Goal: Navigation & Orientation: Find specific page/section

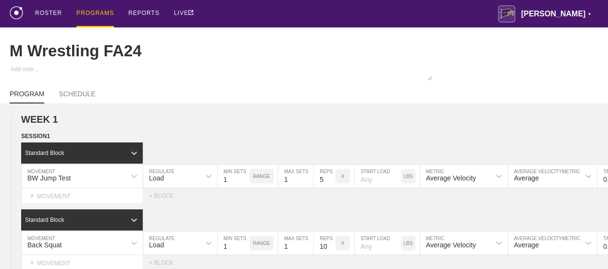
click at [84, 12] on div "PROGRAMS" at bounding box center [95, 13] width 38 height 27
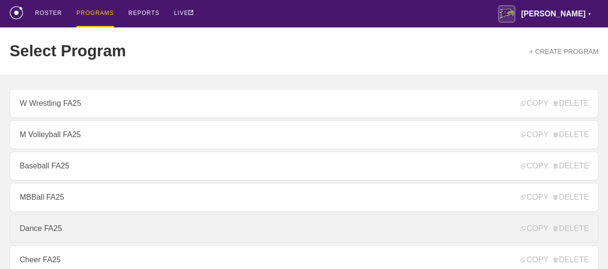
scroll to position [144, 0]
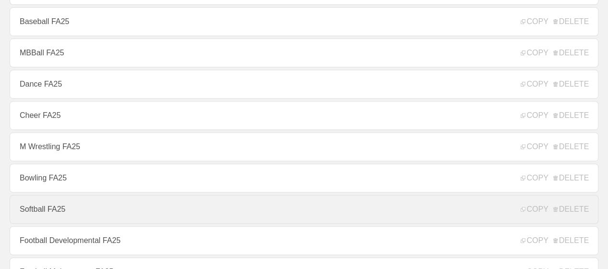
click at [25, 211] on link "Softball FA25" at bounding box center [304, 209] width 589 height 29
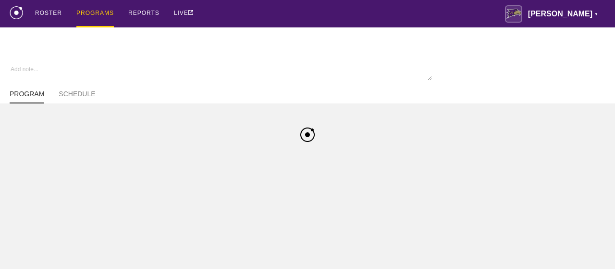
type textarea "x"
type input "Softball FA25"
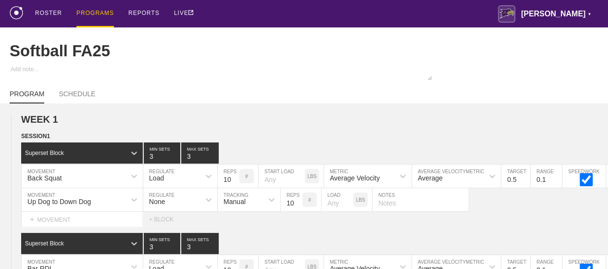
click at [97, 13] on div "PROGRAMS" at bounding box center [95, 13] width 38 height 27
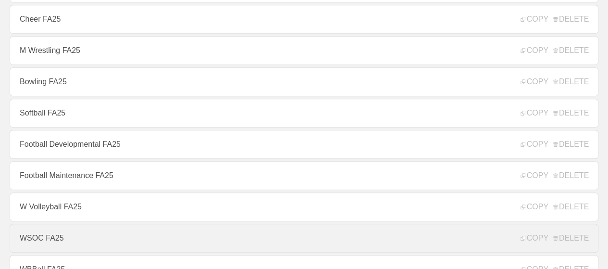
scroll to position [385, 0]
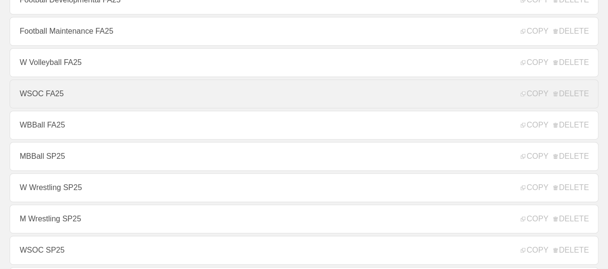
click at [53, 244] on link "WSOC SP25" at bounding box center [304, 250] width 589 height 29
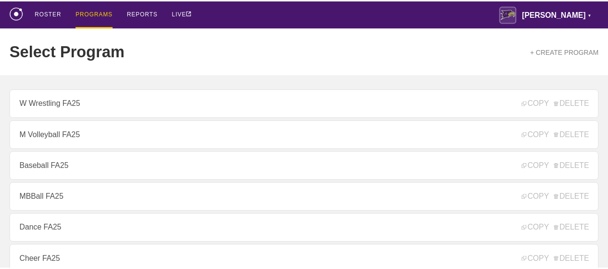
scroll to position [385, 0]
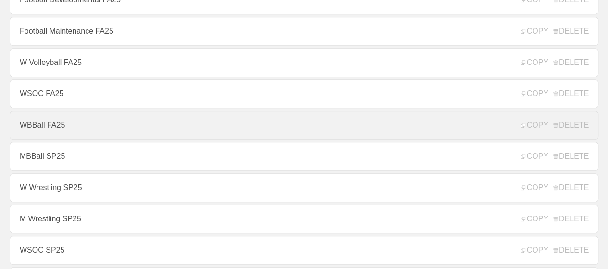
click at [51, 126] on link "WBBall FA25" at bounding box center [304, 125] width 589 height 29
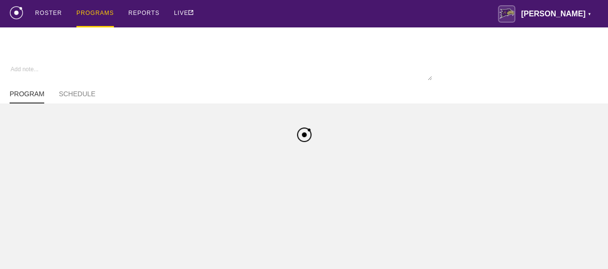
type textarea "x"
type input "WBBall FA25"
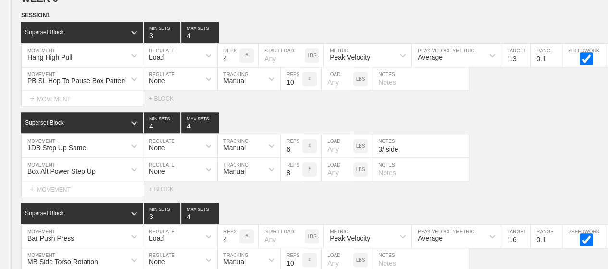
scroll to position [5869, 0]
